Goal: Task Accomplishment & Management: Manage account settings

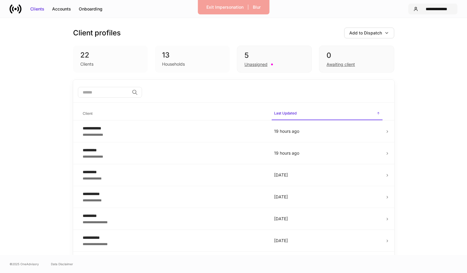
click at [438, 7] on div "**********" at bounding box center [436, 9] width 32 height 6
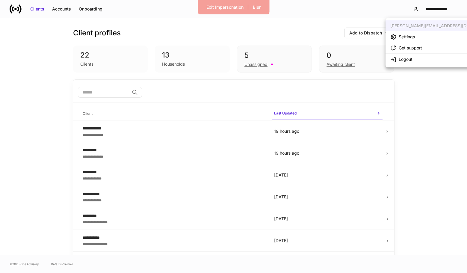
click at [415, 37] on li "Settings" at bounding box center [443, 36] width 116 height 11
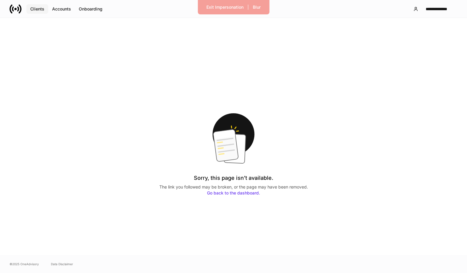
click at [27, 10] on button "Clients" at bounding box center [37, 9] width 22 height 10
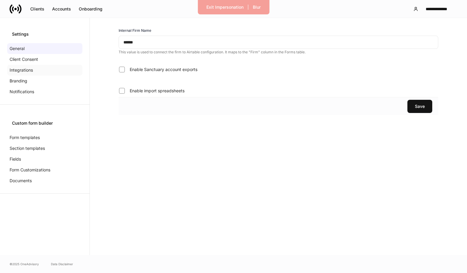
click at [23, 68] on p "Integrations" at bounding box center [21, 70] width 23 height 6
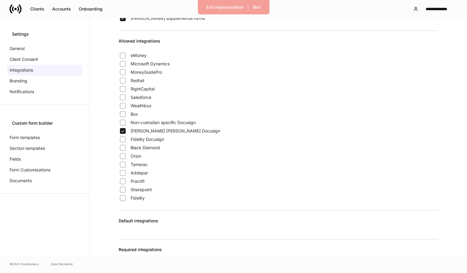
scroll to position [67, 0]
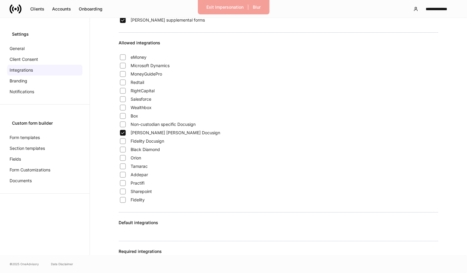
click at [150, 139] on span "Fidelity Docusign" at bounding box center [148, 141] width 34 height 6
click at [426, 8] on div "**********" at bounding box center [436, 9] width 32 height 6
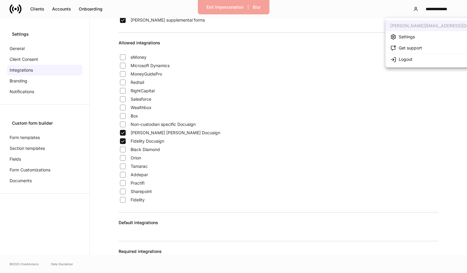
click at [414, 37] on div "Settings" at bounding box center [406, 37] width 16 height 6
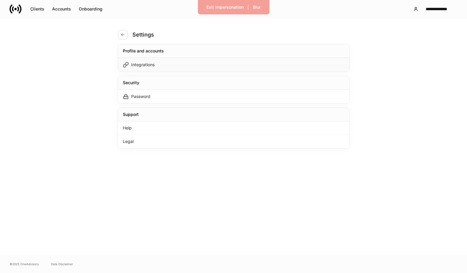
click at [236, 70] on div "Integrations" at bounding box center [233, 64] width 231 height 13
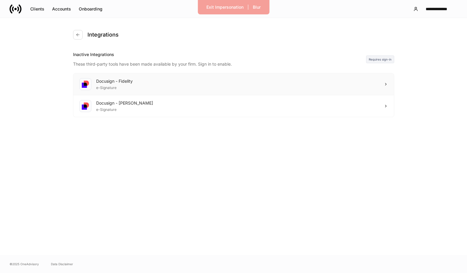
click at [289, 75] on div "Docusign - Fidelity e-Signature" at bounding box center [233, 84] width 320 height 22
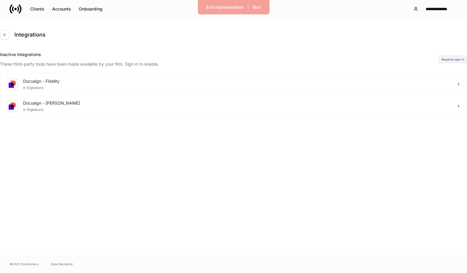
click at [279, 272] on div at bounding box center [233, 273] width 467 height 0
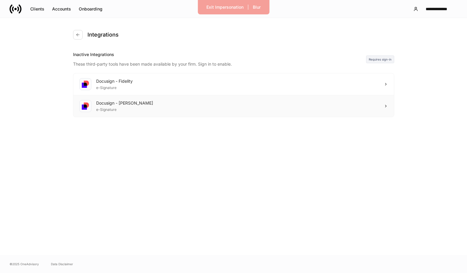
click at [267, 105] on div "Docusign - Schwab e-Signature" at bounding box center [233, 106] width 320 height 22
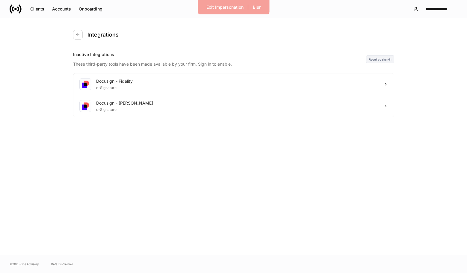
click at [318, 67] on div "Integrations Inactive Integrations These third-party tools have been made avail…" at bounding box center [233, 136] width 359 height 237
click at [311, 76] on div "Docusign - Fidelity e-Signature" at bounding box center [233, 84] width 320 height 22
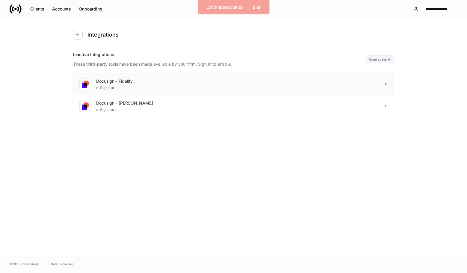
click at [167, 79] on div "Docusign - Fidelity e-Signature" at bounding box center [233, 84] width 320 height 22
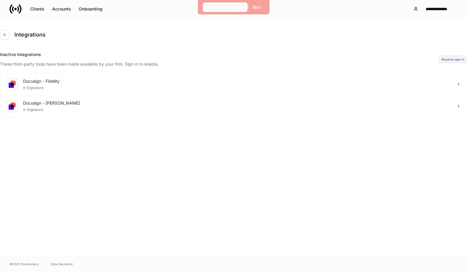
click at [219, 7] on div "Exit Impersonation" at bounding box center [224, 7] width 37 height 6
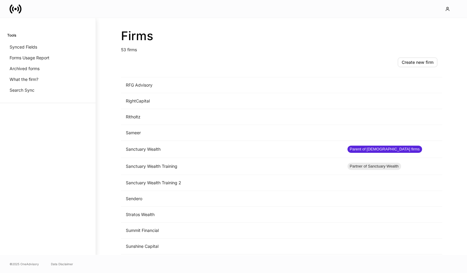
scroll to position [682, 0]
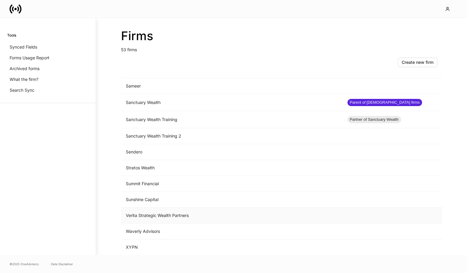
click at [145, 210] on td "Verita Strategic Wealth Partners" at bounding box center [231, 215] width 221 height 16
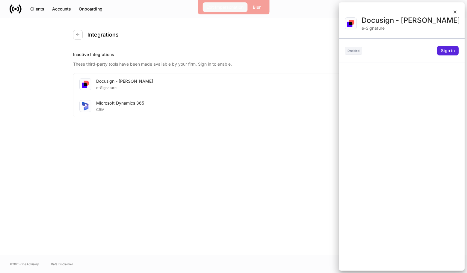
click at [213, 9] on div "Exit Impersonation" at bounding box center [224, 7] width 37 height 6
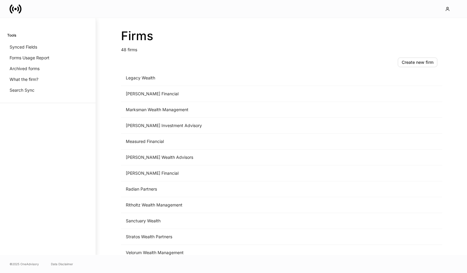
scroll to position [600, 0]
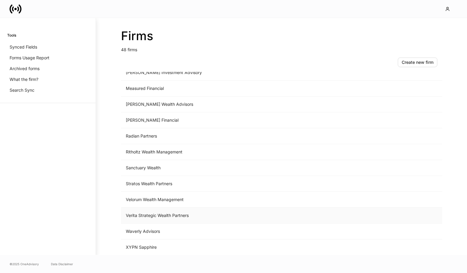
click at [154, 213] on td "Verita Strategic Wealth Partners" at bounding box center [231, 215] width 221 height 16
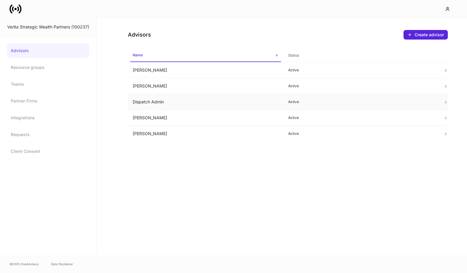
click at [248, 98] on td "Dispatch Admin" at bounding box center [205, 102] width 155 height 16
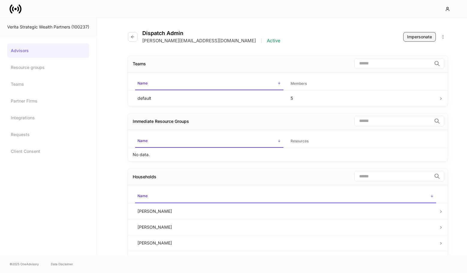
click at [421, 38] on div "Impersonate" at bounding box center [419, 37] width 25 height 6
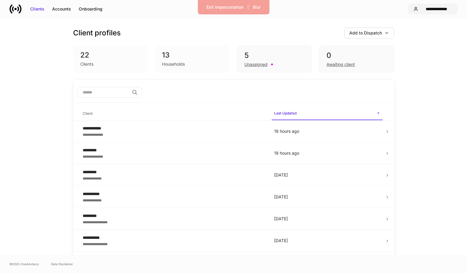
click at [448, 8] on div "**********" at bounding box center [436, 9] width 32 height 6
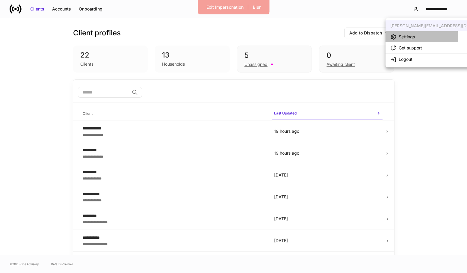
click at [412, 38] on div "Settings" at bounding box center [406, 37] width 16 height 6
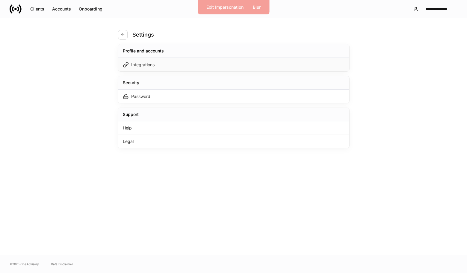
click at [263, 69] on div "Integrations" at bounding box center [233, 64] width 231 height 13
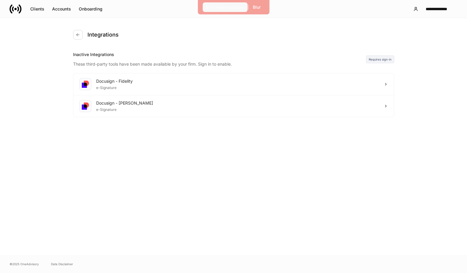
click at [226, 10] on button "Exit Impersonation" at bounding box center [224, 7] width 45 height 10
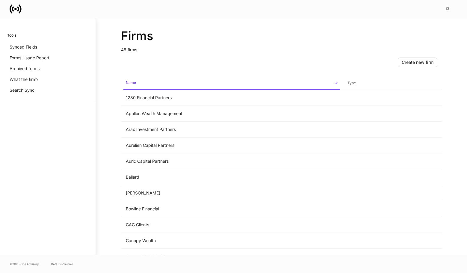
scroll to position [4, 0]
click at [338, 18] on div "Firms 53 firms" at bounding box center [281, 35] width 321 height 35
click at [445, 7] on icon "button" at bounding box center [447, 9] width 5 height 5
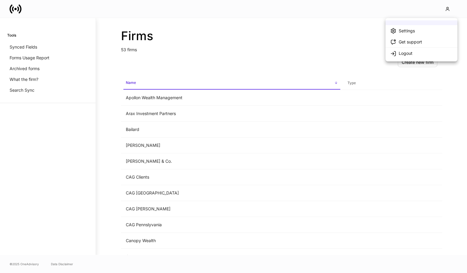
click at [301, 18] on div at bounding box center [233, 136] width 467 height 273
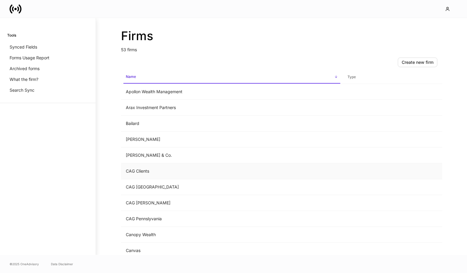
click at [161, 172] on td "CAG Clients" at bounding box center [231, 171] width 221 height 16
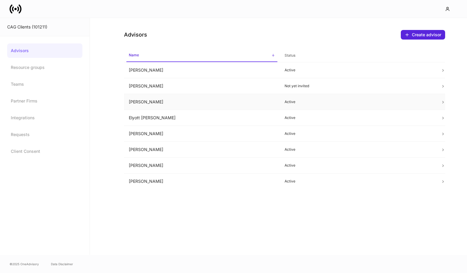
click at [179, 103] on td "[PERSON_NAME]" at bounding box center [202, 102] width 156 height 16
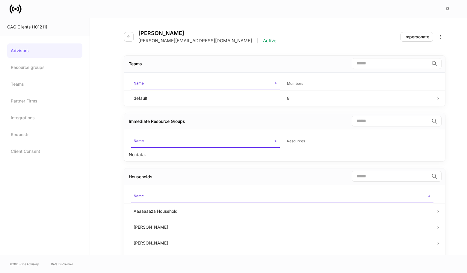
click at [134, 37] on div "[PERSON_NAME] [PERSON_NAME][EMAIL_ADDRESS][DOMAIN_NAME] | Active" at bounding box center [202, 37] width 157 height 14
click at [129, 37] on icon "button" at bounding box center [128, 36] width 3 height 3
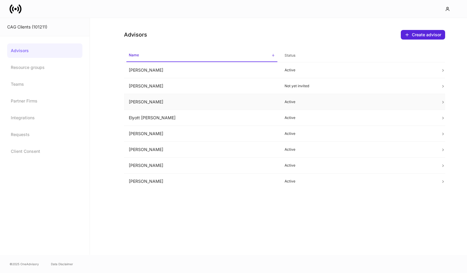
click at [201, 104] on td "[PERSON_NAME]" at bounding box center [202, 102] width 156 height 16
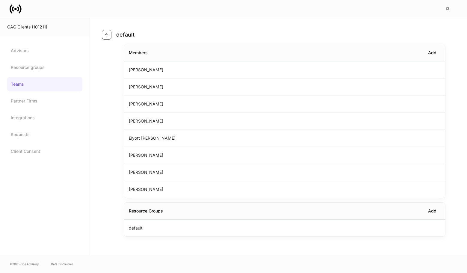
click at [102, 38] on button "button" at bounding box center [107, 35] width 10 height 10
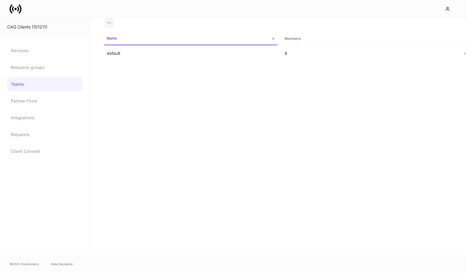
click at [22, 25] on div "CAG Clients (101211)" at bounding box center [44, 27] width 75 height 6
click at [19, 7] on icon at bounding box center [16, 9] width 12 height 12
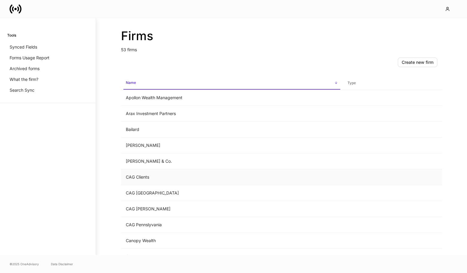
click at [158, 177] on td "CAG Clients" at bounding box center [231, 177] width 221 height 16
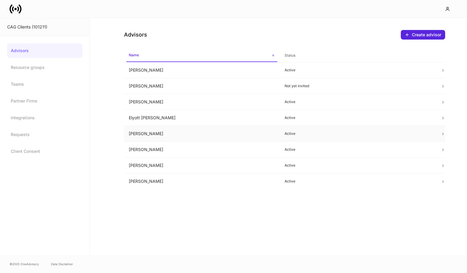
click at [214, 133] on td "[PERSON_NAME]" at bounding box center [202, 134] width 156 height 16
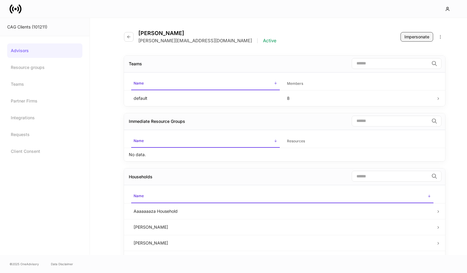
click at [418, 40] on button "Impersonate" at bounding box center [416, 37] width 33 height 10
